Goal: Find specific page/section

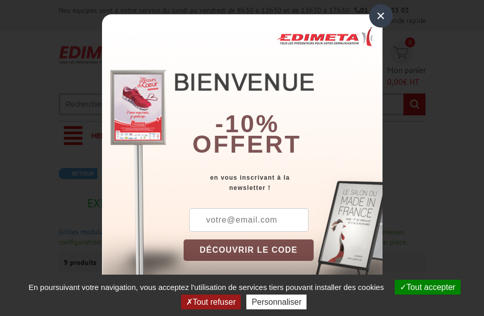
click at [383, 18] on div "×" at bounding box center [380, 15] width 23 height 23
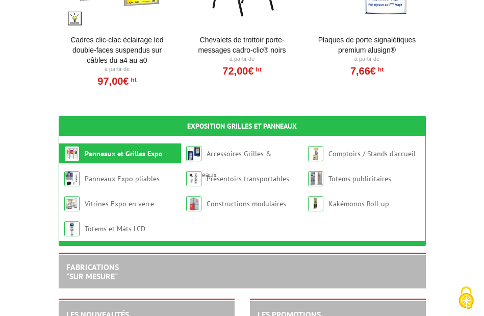
scroll to position [1130, 0]
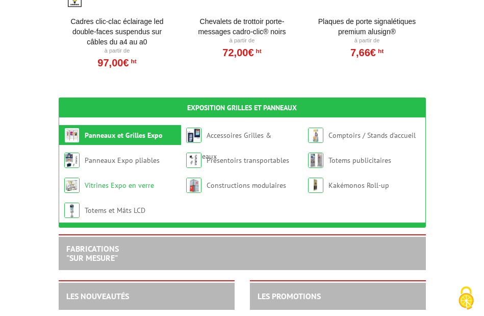
click at [105, 181] on link "Vitrines Expo en verre" at bounding box center [119, 185] width 69 height 9
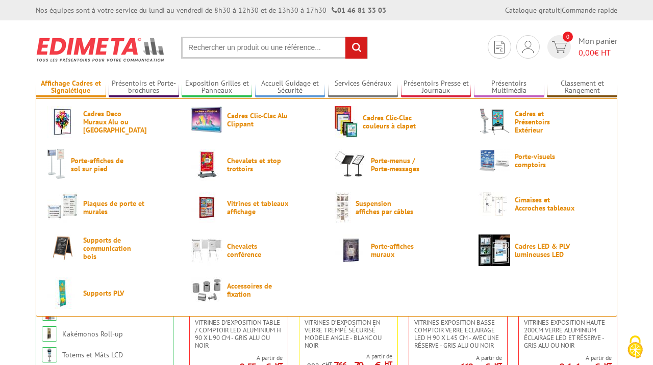
click at [86, 87] on link "Affichage Cadres et Signalétique" at bounding box center [71, 87] width 70 height 17
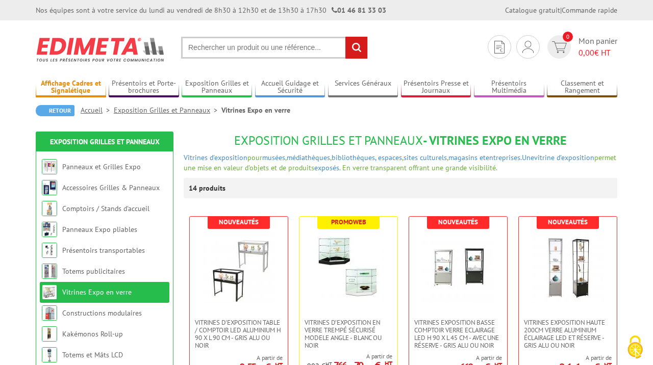
click at [78, 83] on link "Affichage Cadres et Signalétique" at bounding box center [71, 87] width 70 height 17
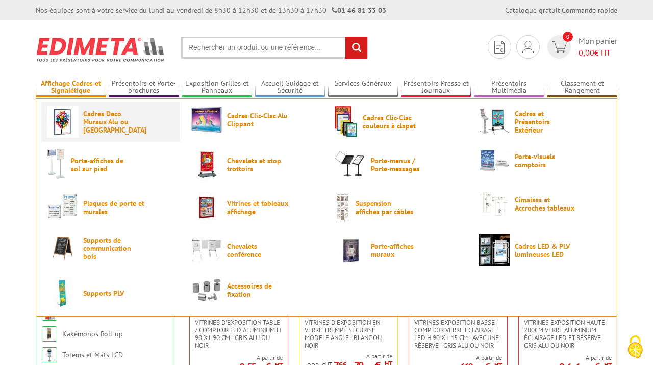
click at [95, 125] on span "Cadres Deco Muraux Alu ou [GEOGRAPHIC_DATA]" at bounding box center [113, 122] width 61 height 24
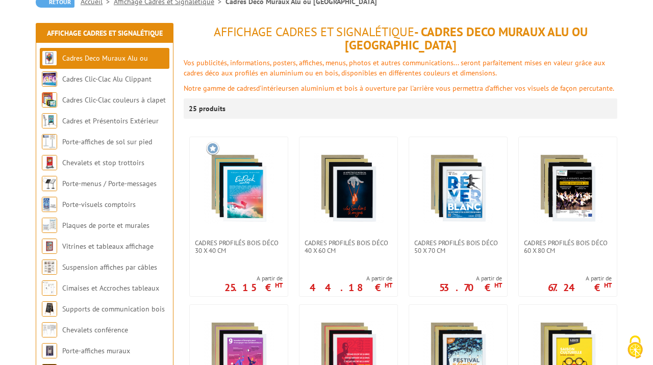
scroll to position [109, 0]
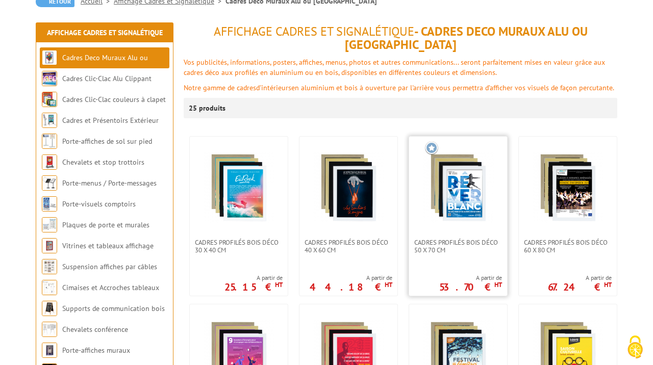
click at [464, 187] on img at bounding box center [457, 187] width 71 height 71
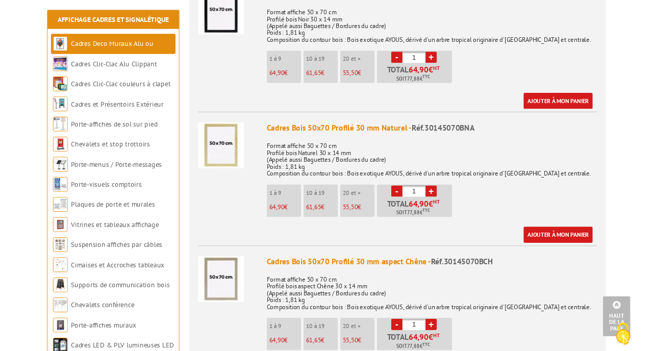
scroll to position [431, 0]
